Goal: Task Accomplishment & Management: Manage account settings

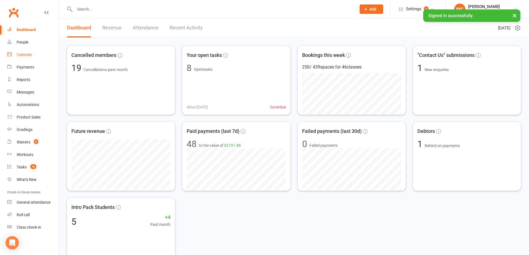
click at [31, 55] on div "Calendar" at bounding box center [25, 55] width 16 height 4
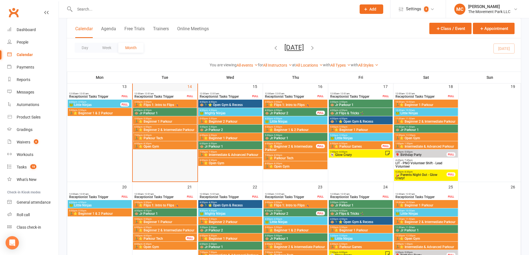
scroll to position [222, 0]
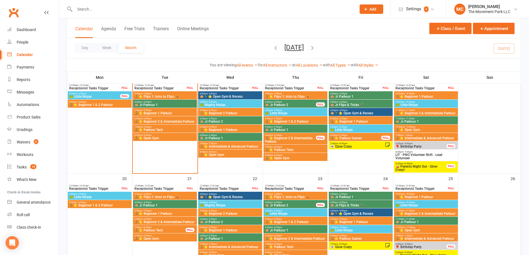
click at [153, 96] on span "🏃‍♂️⭐ Flips 1: Intro to Flips 🤸‍♀️" at bounding box center [165, 96] width 62 height 3
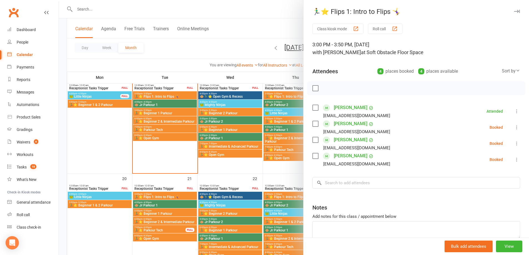
click at [313, 141] on label at bounding box center [316, 140] width 6 height 6
click at [315, 125] on label at bounding box center [316, 124] width 6 height 6
click at [313, 106] on label at bounding box center [316, 108] width 6 height 6
click at [328, 90] on icon "button" at bounding box center [328, 88] width 5 height 5
click at [181, 104] on div at bounding box center [294, 127] width 470 height 255
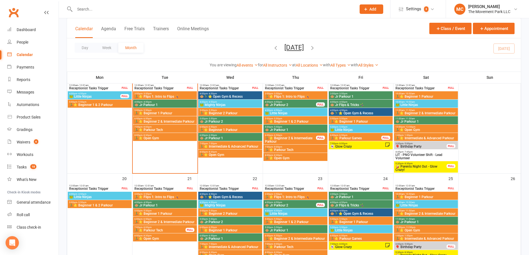
click at [181, 104] on span "🐵 Jr Parkour 1" at bounding box center [165, 104] width 62 height 3
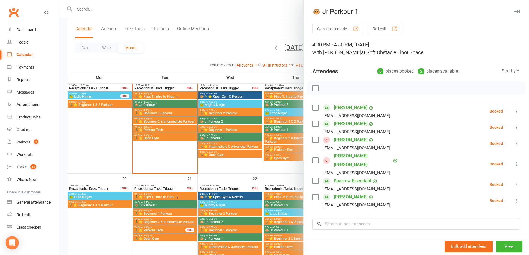
click at [164, 97] on div at bounding box center [294, 127] width 470 height 255
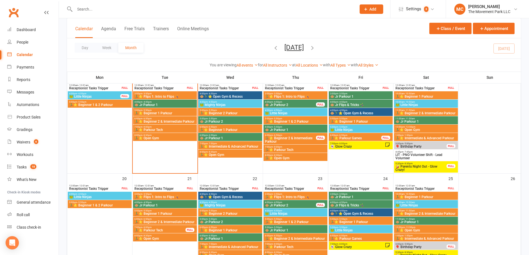
click at [164, 97] on span "🏃‍♂️⭐ Flips 1: Intro to Flips 🤸‍♀️" at bounding box center [165, 96] width 62 height 3
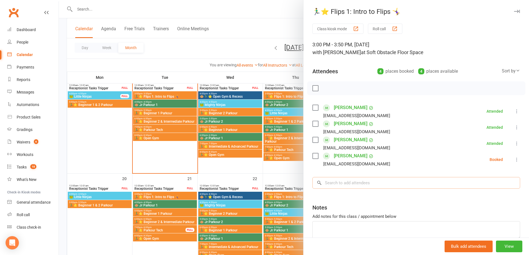
click at [344, 184] on input "search" at bounding box center [417, 183] width 208 height 12
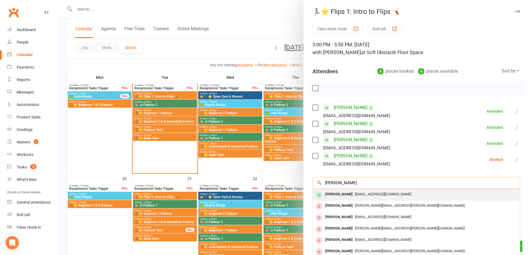
type input "[PERSON_NAME]"
click at [355, 194] on span "[EMAIL_ADDRESS][DOMAIN_NAME]" at bounding box center [383, 194] width 56 height 4
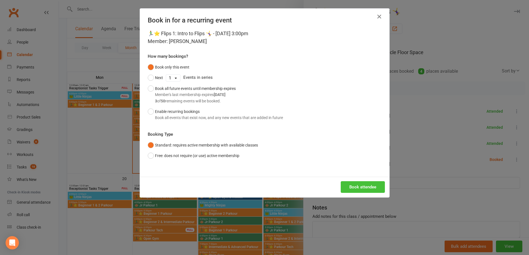
click at [351, 188] on button "Book attendee" at bounding box center [363, 187] width 44 height 12
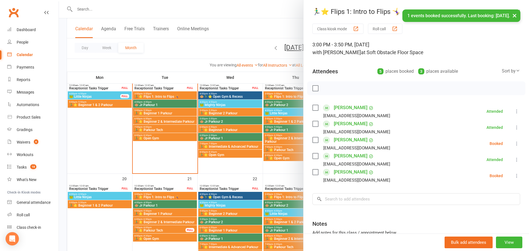
click at [346, 141] on link "[PERSON_NAME]" at bounding box center [351, 140] width 34 height 9
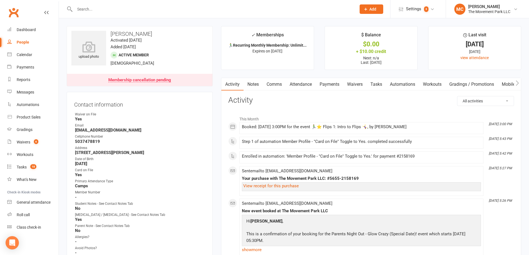
click at [354, 85] on link "Waivers" at bounding box center [354, 84] width 23 height 13
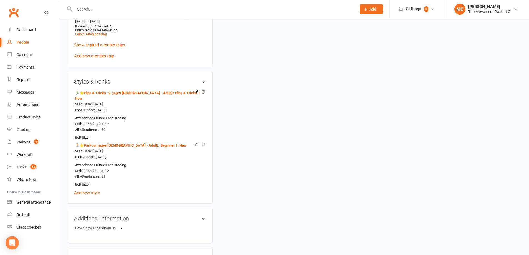
scroll to position [306, 0]
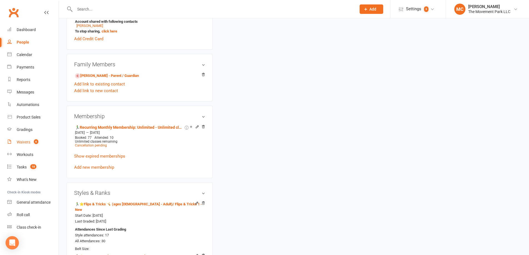
click at [21, 142] on div "Waivers" at bounding box center [24, 142] width 14 height 4
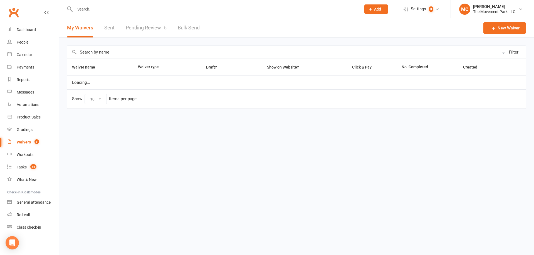
select select "100"
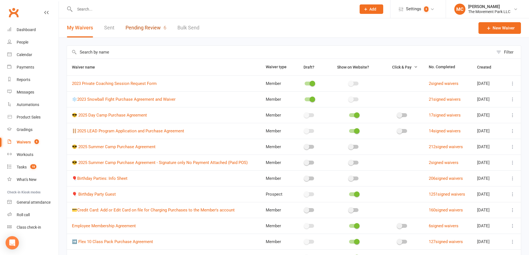
click at [146, 28] on link "Pending Review 6" at bounding box center [146, 27] width 41 height 19
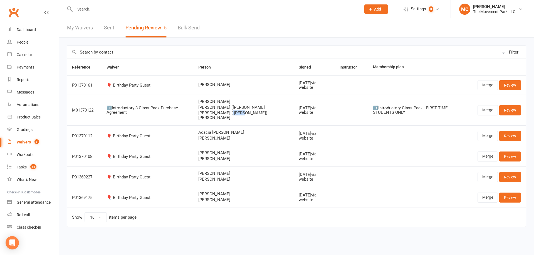
drag, startPoint x: 250, startPoint y: 114, endPoint x: 237, endPoint y: 113, distance: 13.1
click at [237, 113] on span "[PERSON_NAME] ( [PERSON_NAME]) [PERSON_NAME]" at bounding box center [243, 115] width 90 height 9
copy span "[PERSON_NAME]"
click at [105, 6] on input "text" at bounding box center [215, 9] width 284 height 8
paste input "[PERSON_NAME]"
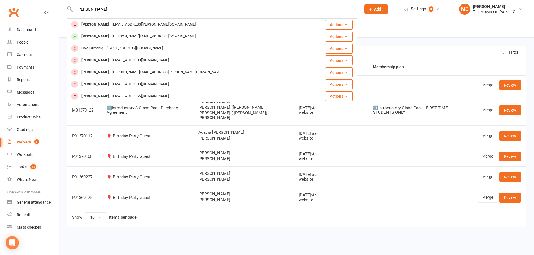
type input "[PERSON_NAME]"
click at [368, 131] on td at bounding box center [420, 136] width 104 height 21
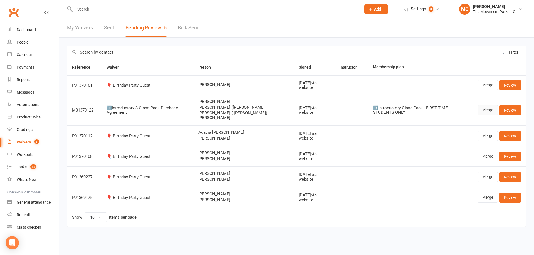
click at [485, 110] on link "Merge" at bounding box center [487, 110] width 20 height 10
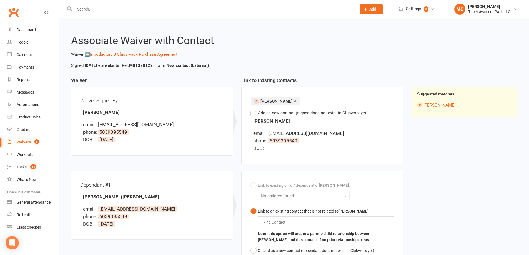
drag, startPoint x: 115, startPoint y: 112, endPoint x: 80, endPoint y: 111, distance: 35.0
click at [80, 111] on div "Waiver Signed By [PERSON_NAME] email: [EMAIL_ADDRESS][DOMAIN_NAME] phone: [PHON…" at bounding box center [152, 121] width 144 height 51
copy strong "[PERSON_NAME]"
click at [315, 163] on div "× [PERSON_NAME] Find Contact Add as new contact (signee does not exist in Clubw…" at bounding box center [323, 126] width 162 height 78
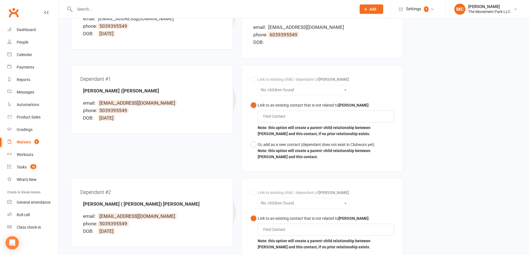
scroll to position [111, 0]
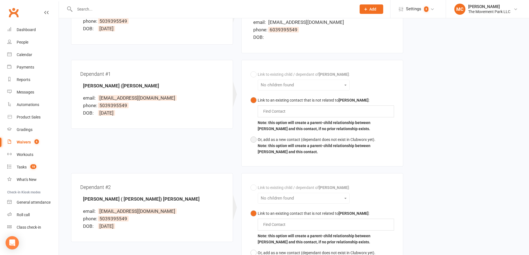
click at [254, 141] on button "Or, add as a new contact (dependant does not exist in Clubworx yet). Note: this…" at bounding box center [323, 146] width 144 height 23
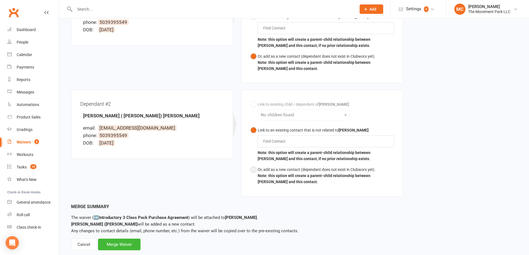
scroll to position [207, 0]
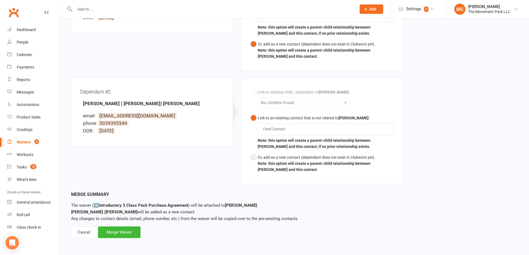
click at [253, 159] on button "Or, add as a new contact (dependant does not exist in Clubworx yet). Note: this…" at bounding box center [323, 163] width 144 height 23
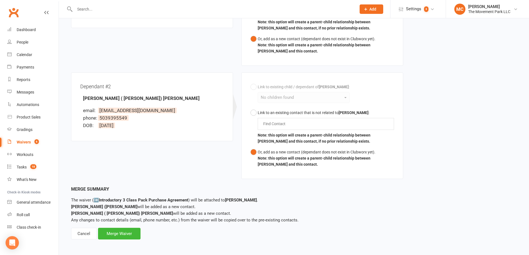
scroll to position [213, 0]
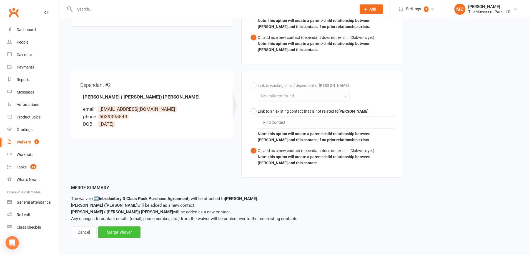
click at [124, 234] on div "Merge Waiver" at bounding box center [119, 233] width 43 height 12
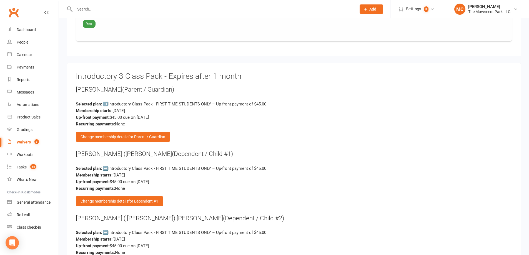
scroll to position [1028, 0]
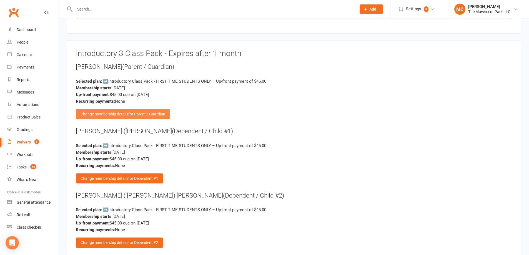
click at [133, 112] on span "for Parent / Guardian" at bounding box center [146, 114] width 37 height 4
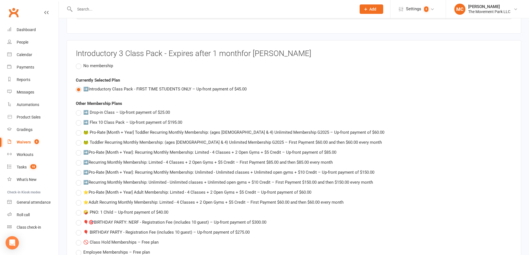
click at [96, 63] on span "No membership" at bounding box center [98, 66] width 30 height 6
click at [79, 63] on input "No membership" at bounding box center [78, 63] width 4 height 0
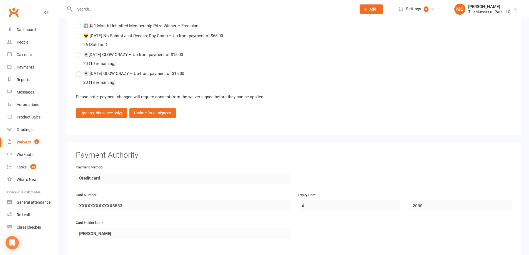
scroll to position [1723, 0]
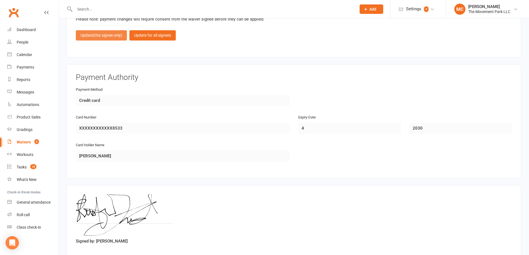
click at [92, 31] on button "Update (this signee only)" at bounding box center [101, 35] width 51 height 10
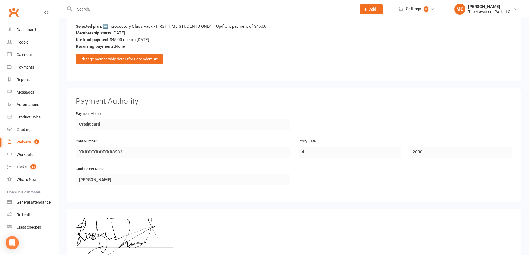
scroll to position [1244, 0]
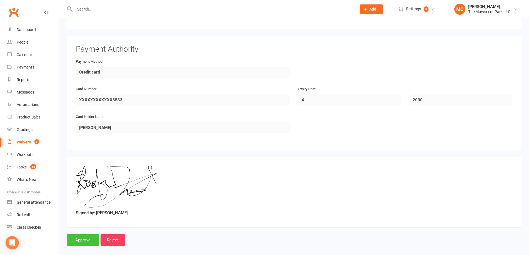
click at [83, 235] on input "Approve" at bounding box center [83, 241] width 33 height 12
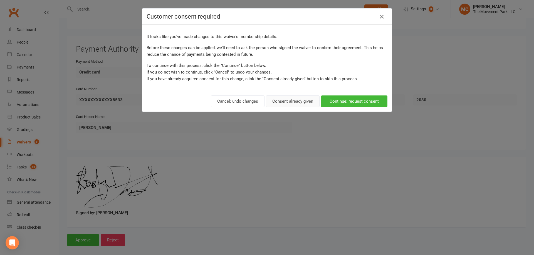
click at [301, 102] on button "Consent already given" at bounding box center [293, 102] width 54 height 12
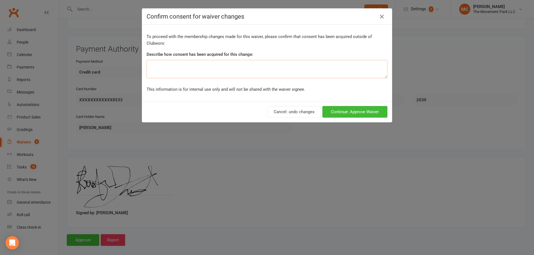
click at [252, 69] on textarea at bounding box center [266, 69] width 241 height 18
type textarea "L"
type textarea "D"
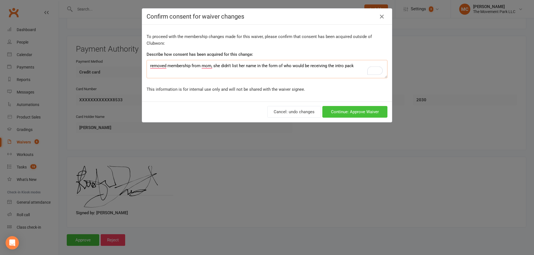
type textarea "removed membership from mom, she didn't list her name in the form of who would …"
click at [362, 115] on button "Continue: Approve Waiver" at bounding box center [354, 112] width 65 height 12
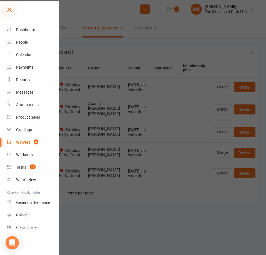
click at [8, 8] on icon at bounding box center [10, 10] width 8 height 8
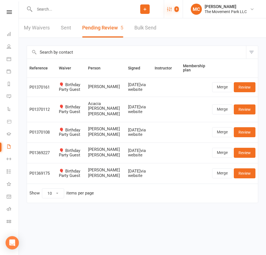
click at [168, 9] on icon at bounding box center [169, 9] width 4 height 4
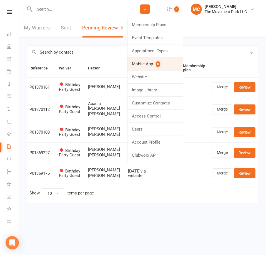
click at [136, 66] on link "Mobile App 3" at bounding box center [155, 64] width 55 height 13
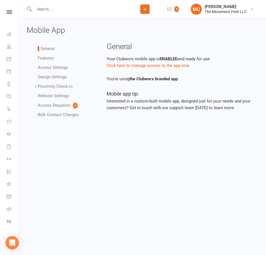
click at [60, 107] on link "Access Requests 3" at bounding box center [58, 105] width 40 height 5
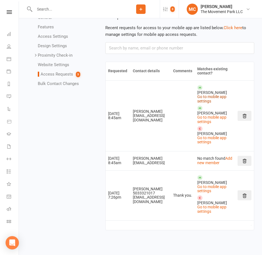
scroll to position [38, 0]
click at [245, 161] on icon at bounding box center [244, 161] width 5 height 5
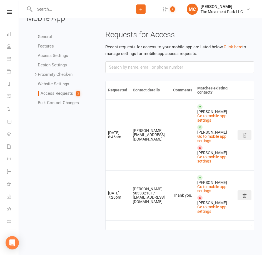
scroll to position [16, 0]
click at [220, 208] on link "Go to mobile app settings" at bounding box center [211, 209] width 29 height 9
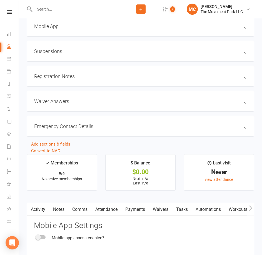
scroll to position [560, 0]
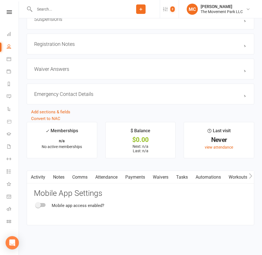
click at [251, 178] on icon "button" at bounding box center [250, 175] width 3 height 5
click at [42, 205] on div at bounding box center [40, 205] width 9 height 4
click at [36, 204] on input "checkbox" at bounding box center [36, 204] width 0 height 0
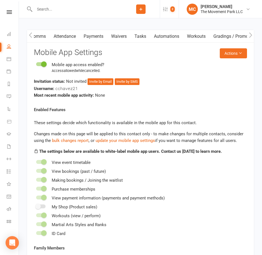
scroll to position [699, 0]
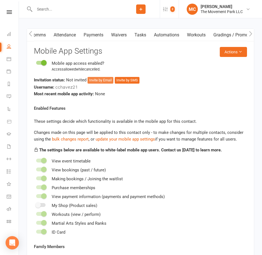
click at [104, 84] on button "Invite by Email" at bounding box center [101, 80] width 26 height 7
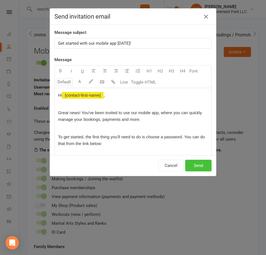
drag, startPoint x: 200, startPoint y: 168, endPoint x: 127, endPoint y: 113, distance: 90.9
click at [128, 114] on div "Send invitation email Message subject Get started with our mobile app [DATE]! M…" at bounding box center [133, 92] width 166 height 167
click at [195, 167] on button "Send" at bounding box center [198, 166] width 26 height 12
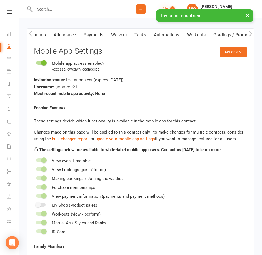
click at [165, 8] on icon at bounding box center [165, 9] width 4 height 4
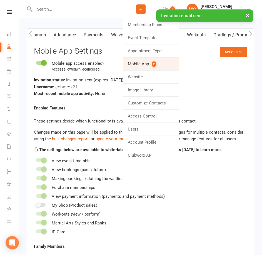
click at [135, 64] on link "Mobile App 2" at bounding box center [150, 64] width 55 height 13
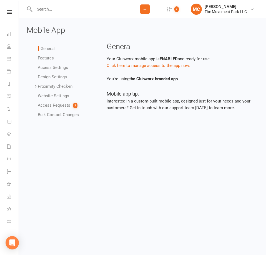
click at [50, 105] on link "Access Requests 2" at bounding box center [58, 105] width 40 height 5
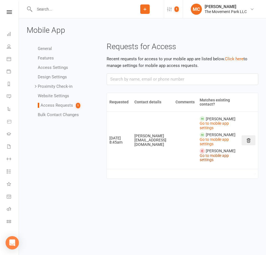
click at [221, 160] on link "Go to mobile app settings" at bounding box center [214, 157] width 29 height 9
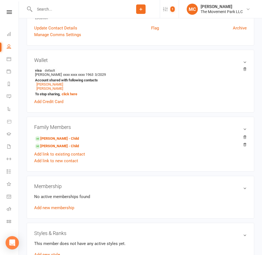
scroll to position [250, 0]
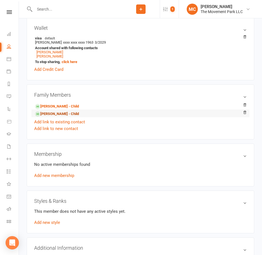
click at [59, 117] on link "[PERSON_NAME] - Child" at bounding box center [57, 114] width 44 height 6
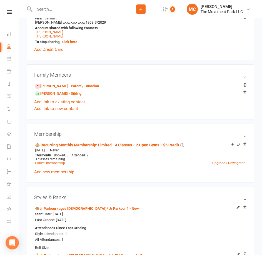
scroll to position [278, 0]
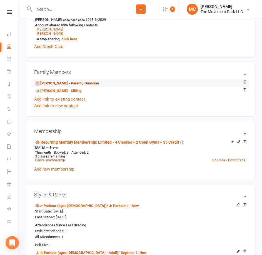
click at [63, 85] on link "[PERSON_NAME] - Parent / Guardian" at bounding box center [67, 84] width 64 height 6
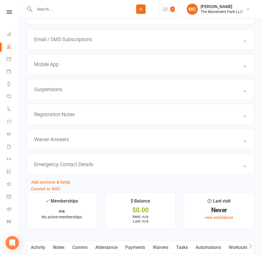
scroll to position [572, 0]
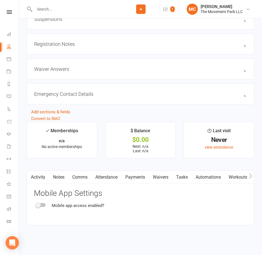
click at [38, 204] on span at bounding box center [38, 205] width 6 height 6
click at [36, 204] on input "checkbox" at bounding box center [36, 204] width 0 height 0
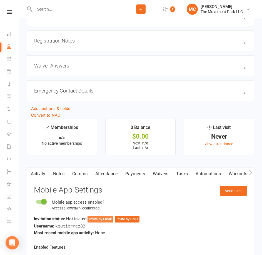
click at [97, 223] on button "Invite by Email" at bounding box center [101, 219] width 26 height 7
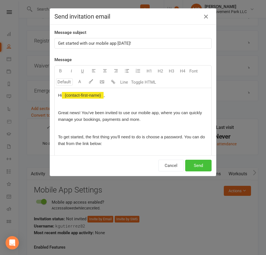
click at [198, 166] on button "Send" at bounding box center [198, 166] width 26 height 12
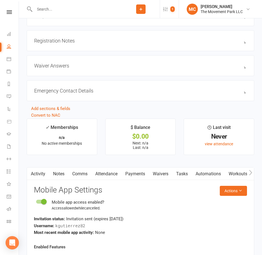
click at [166, 12] on li "Settings 1 Membership Plans Event Templates Appointment Types Mobile App 1 Webs…" at bounding box center [169, 9] width 19 height 18
click at [168, 10] on count-badge "1" at bounding box center [171, 9] width 7 height 13
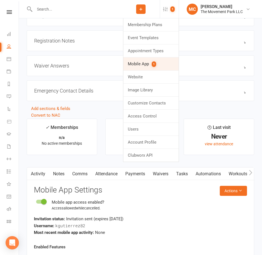
click at [144, 64] on link "Mobile App 1" at bounding box center [150, 64] width 55 height 13
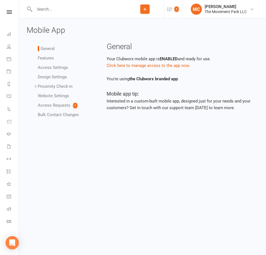
click at [56, 105] on link "Access Requests 1" at bounding box center [58, 105] width 40 height 5
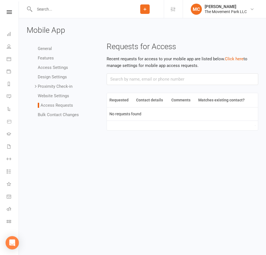
drag, startPoint x: 212, startPoint y: 27, endPoint x: 140, endPoint y: 1, distance: 76.8
click at [212, 27] on h3 "Mobile App" at bounding box center [143, 30] width 232 height 9
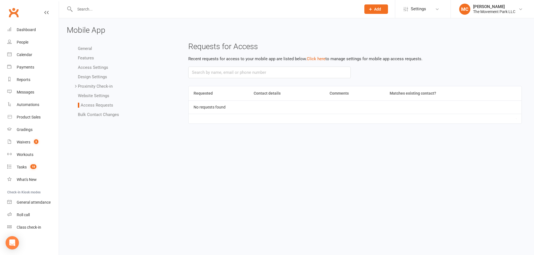
click at [99, 8] on input "text" at bounding box center [215, 9] width 284 height 8
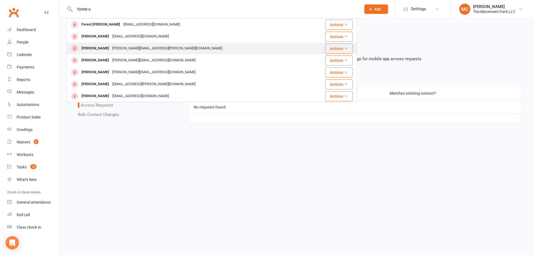
type input "forest o"
click at [111, 51] on div "[PERSON_NAME][EMAIL_ADDRESS][PERSON_NAME][DOMAIN_NAME]" at bounding box center [167, 48] width 113 height 8
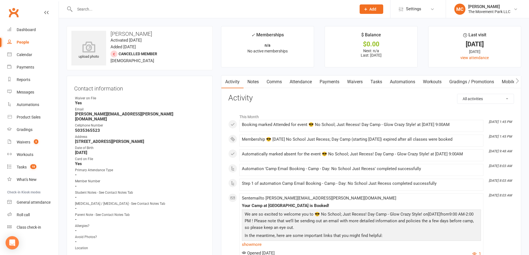
click at [307, 83] on link "Attendance" at bounding box center [301, 82] width 30 height 13
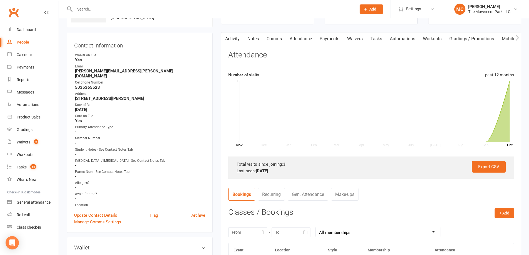
scroll to position [111, 0]
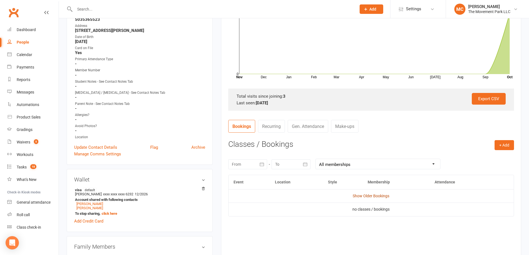
click at [376, 196] on link "Show Older Bookings" at bounding box center [371, 196] width 37 height 4
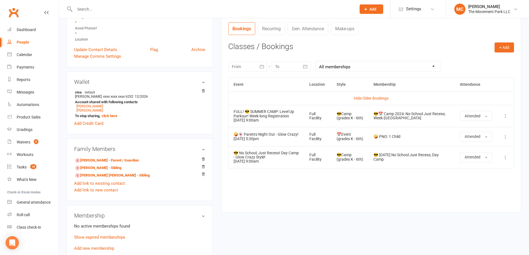
scroll to position [250, 0]
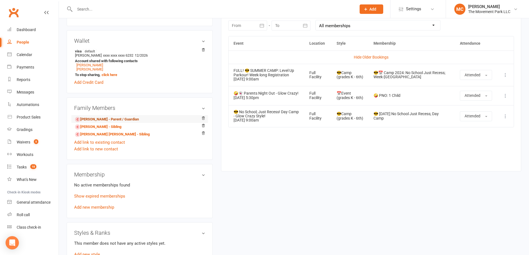
click at [108, 117] on link "[PERSON_NAME] - Parent / Guardian" at bounding box center [107, 120] width 64 height 6
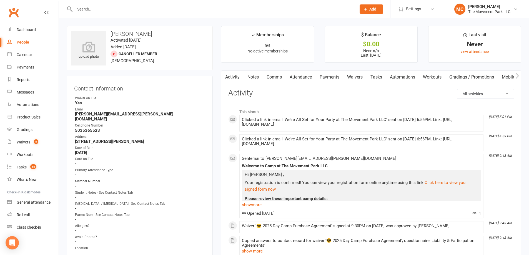
click at [307, 78] on link "Attendance" at bounding box center [301, 77] width 30 height 13
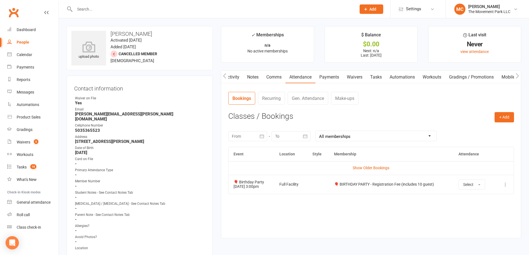
click at [254, 75] on link "Notes" at bounding box center [252, 77] width 19 height 13
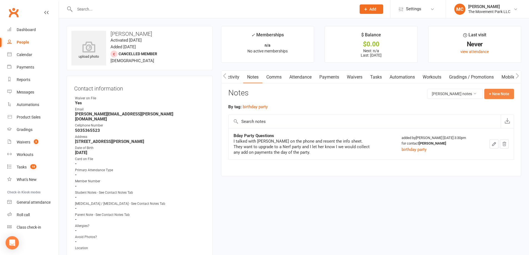
click at [493, 95] on button "+ New Note" at bounding box center [500, 94] width 30 height 10
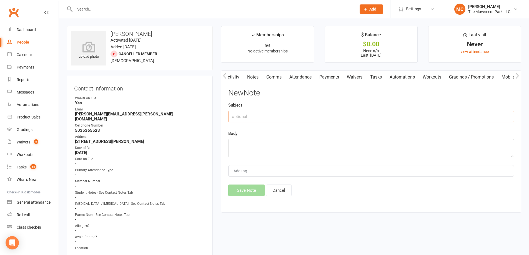
click at [250, 115] on input "text" at bounding box center [371, 117] width 286 height 12
type input "Birthday party count update"
click at [248, 152] on textarea "To enrich screen reader interactions, please activate Accessibility in Grammarl…" at bounding box center [371, 148] width 286 height 18
paste textarea "[URL][DOMAIN_NAME]"
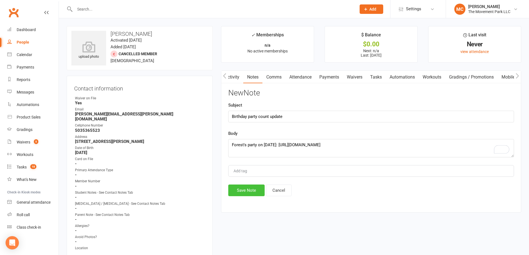
drag, startPoint x: 243, startPoint y: 193, endPoint x: 258, endPoint y: 153, distance: 42.7
click at [263, 156] on div "New Note Subject Birthday party count update Body Forest's party on [DATE]: [UR…" at bounding box center [371, 143] width 286 height 108
click at [231, 145] on textarea "Forest's party on [DATE]: [URL][DOMAIN_NAME]" at bounding box center [371, 148] width 286 height 18
type textarea "Expecting 20 for forest's party on [DATE]: [URL][DOMAIN_NAME]"
click at [243, 191] on button "Save Note" at bounding box center [246, 191] width 36 height 12
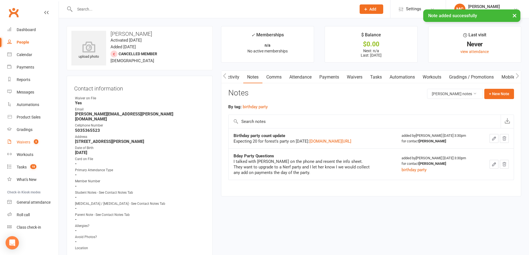
click at [21, 143] on div "Waivers" at bounding box center [24, 142] width 14 height 4
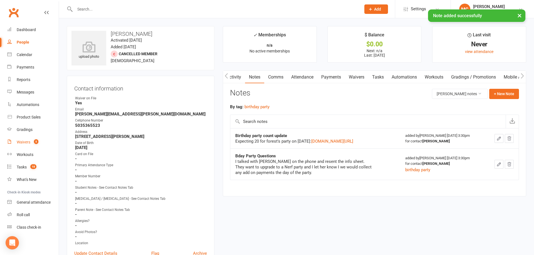
select select "100"
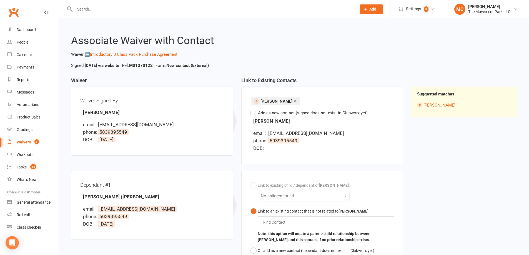
click at [99, 9] on input "text" at bounding box center [213, 9] width 280 height 8
paste input "[PERSON_NAME]"
type input "[PERSON_NAME]"
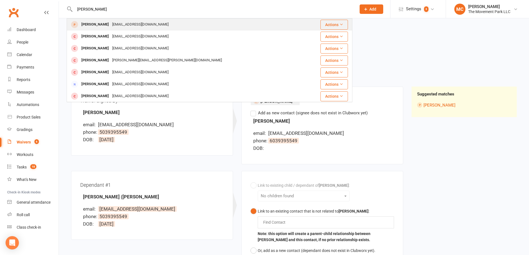
click at [103, 26] on div "[PERSON_NAME]" at bounding box center [95, 25] width 31 height 8
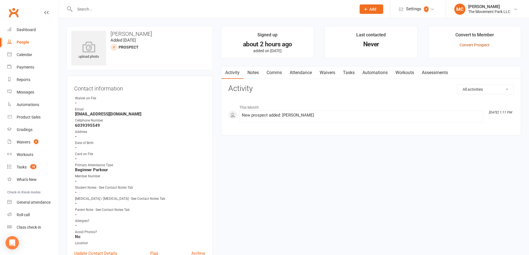
click at [472, 45] on link "Convert Prospect" at bounding box center [475, 45] width 30 height 4
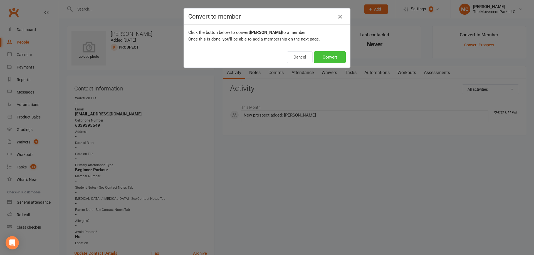
click at [331, 61] on button "Convert" at bounding box center [330, 57] width 32 height 12
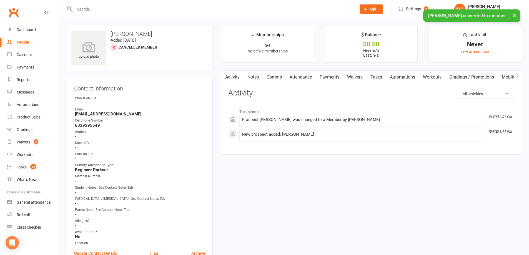
click at [355, 76] on link "Waivers" at bounding box center [354, 77] width 23 height 13
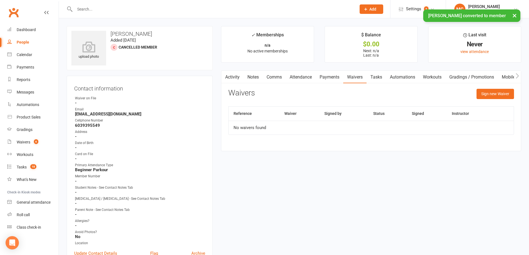
click at [230, 79] on link "Activity" at bounding box center [232, 77] width 22 height 13
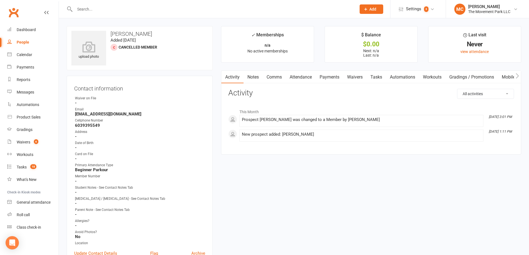
click at [253, 78] on link "Notes" at bounding box center [253, 77] width 19 height 13
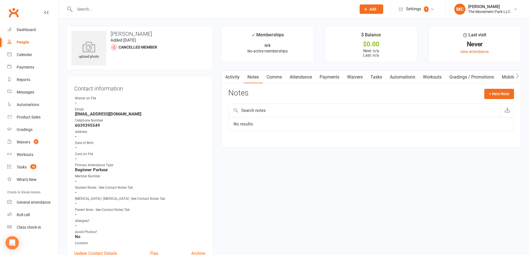
drag, startPoint x: 280, startPoint y: 77, endPoint x: 298, endPoint y: 76, distance: 18.1
click at [281, 77] on link "Comms" at bounding box center [274, 77] width 23 height 13
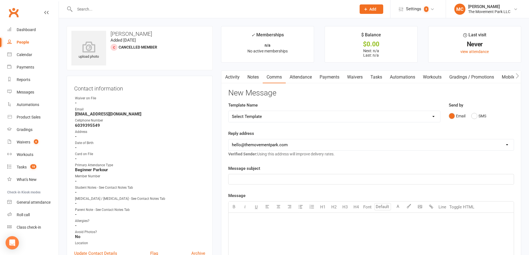
click at [303, 77] on link "Attendance" at bounding box center [301, 77] width 30 height 13
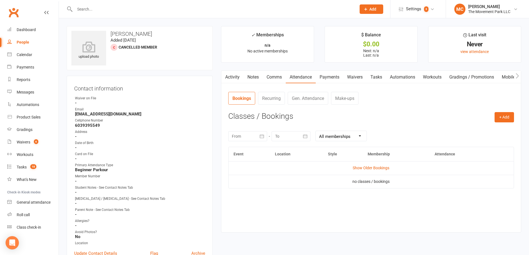
click at [334, 79] on link "Payments" at bounding box center [330, 77] width 28 height 13
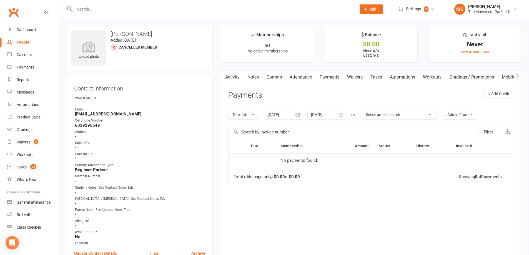
click at [231, 79] on link "Activity" at bounding box center [232, 77] width 22 height 13
